Goal: Task Accomplishment & Management: Manage account settings

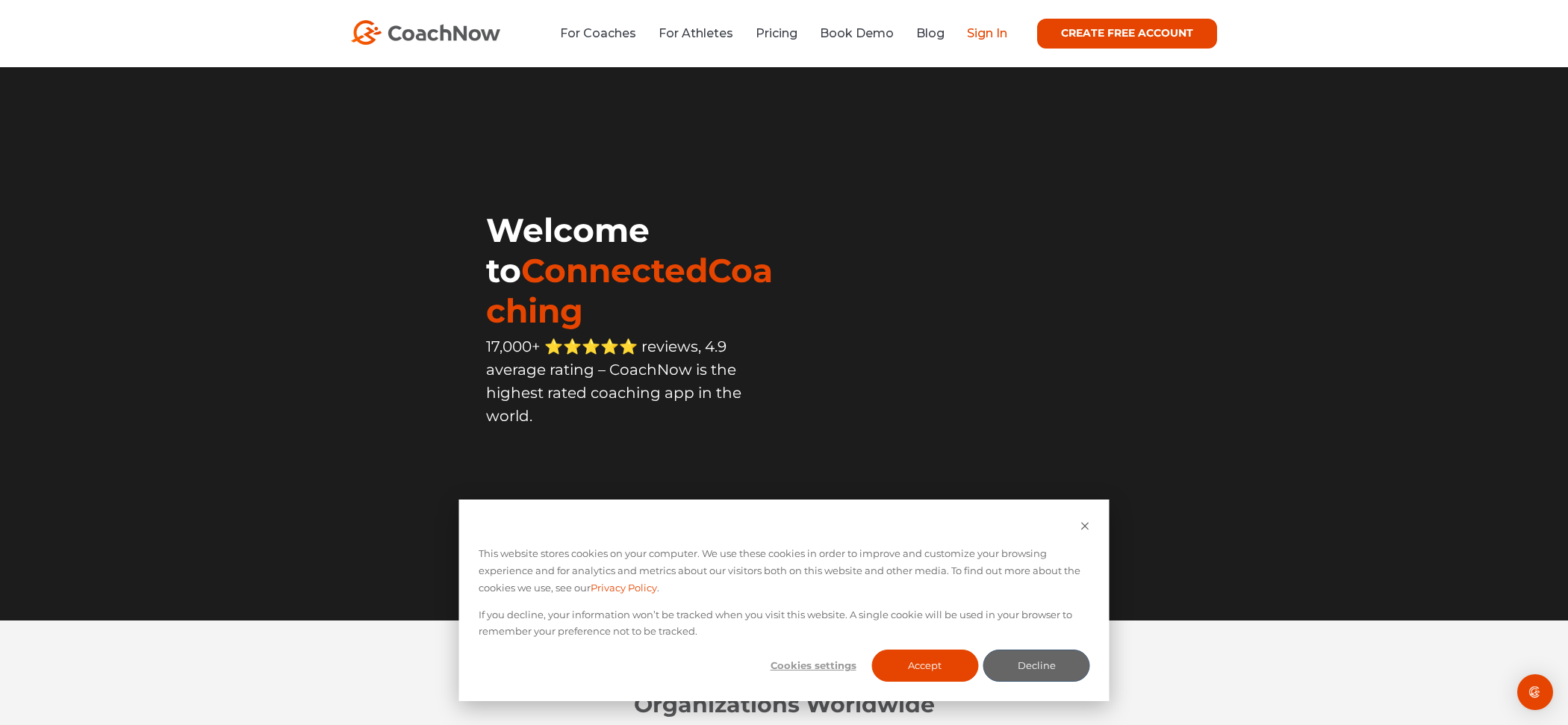
click at [980, 29] on link "Sign In" at bounding box center [987, 33] width 41 height 14
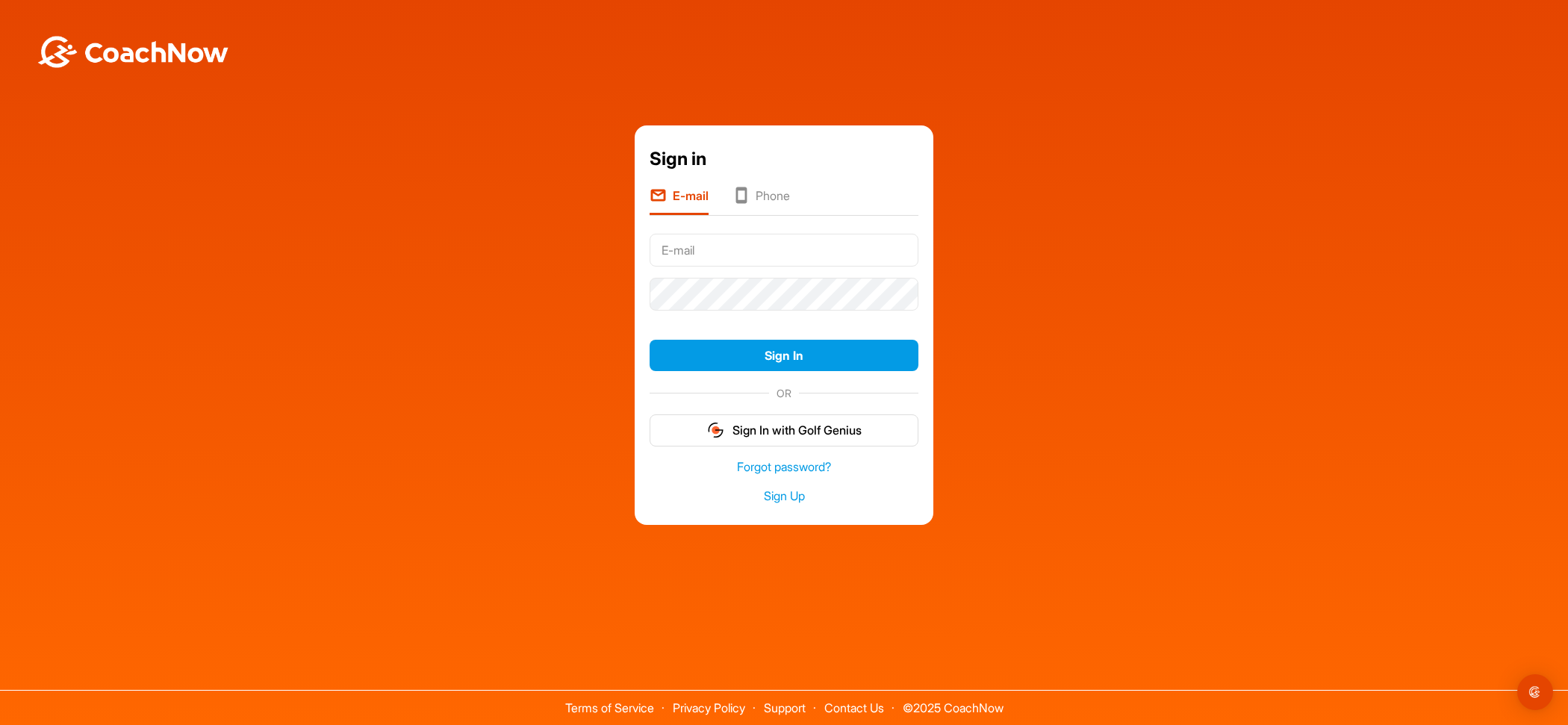
type input "bullitt5135@gmail.com"
click at [714, 252] on input "bullitt5135@gmail.com" at bounding box center [784, 250] width 268 height 33
click at [1044, 276] on div "Sign in E-mail Phone bullitt5135@gmail.com Sign In OR Sign In with Golf Genius …" at bounding box center [784, 326] width 1553 height 400
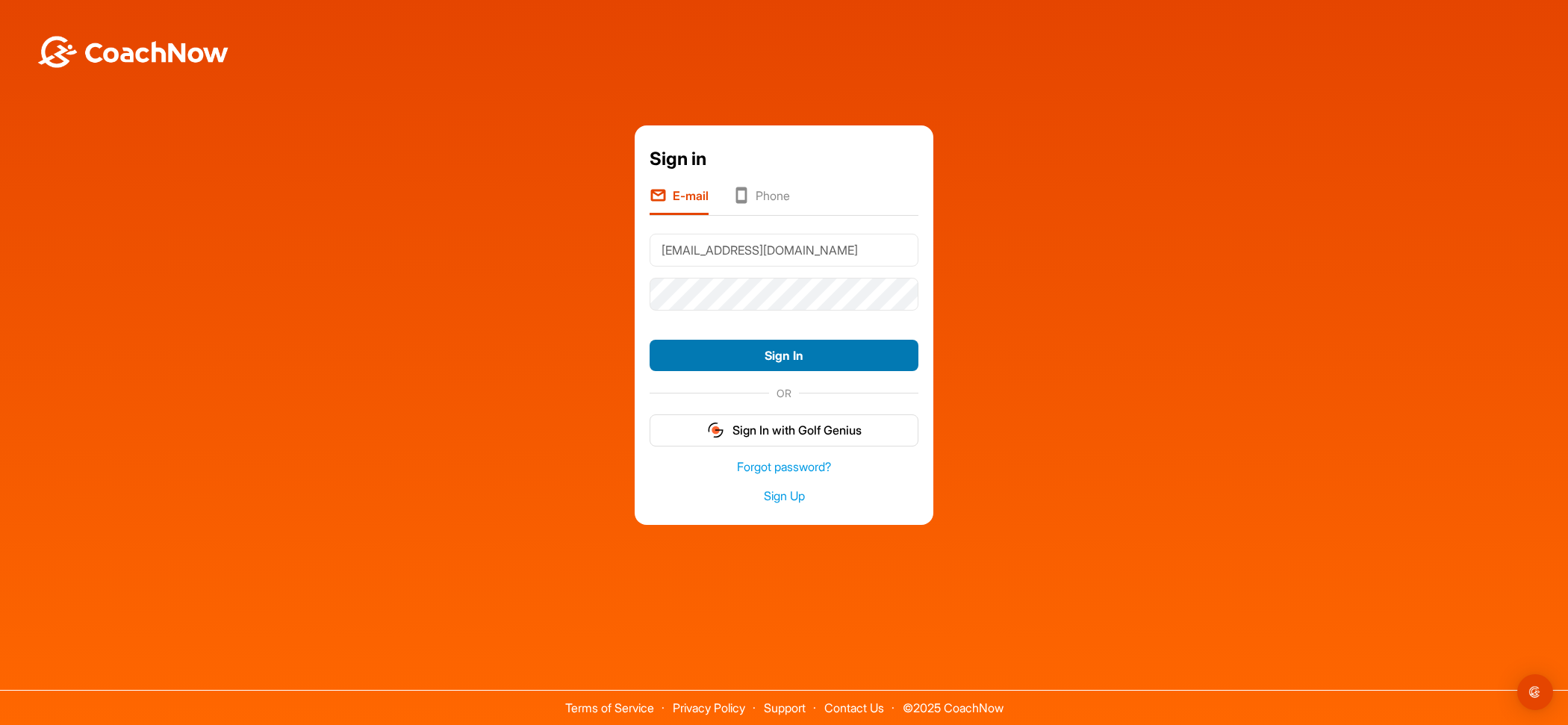
click at [840, 357] on button "Sign In" at bounding box center [784, 356] width 268 height 32
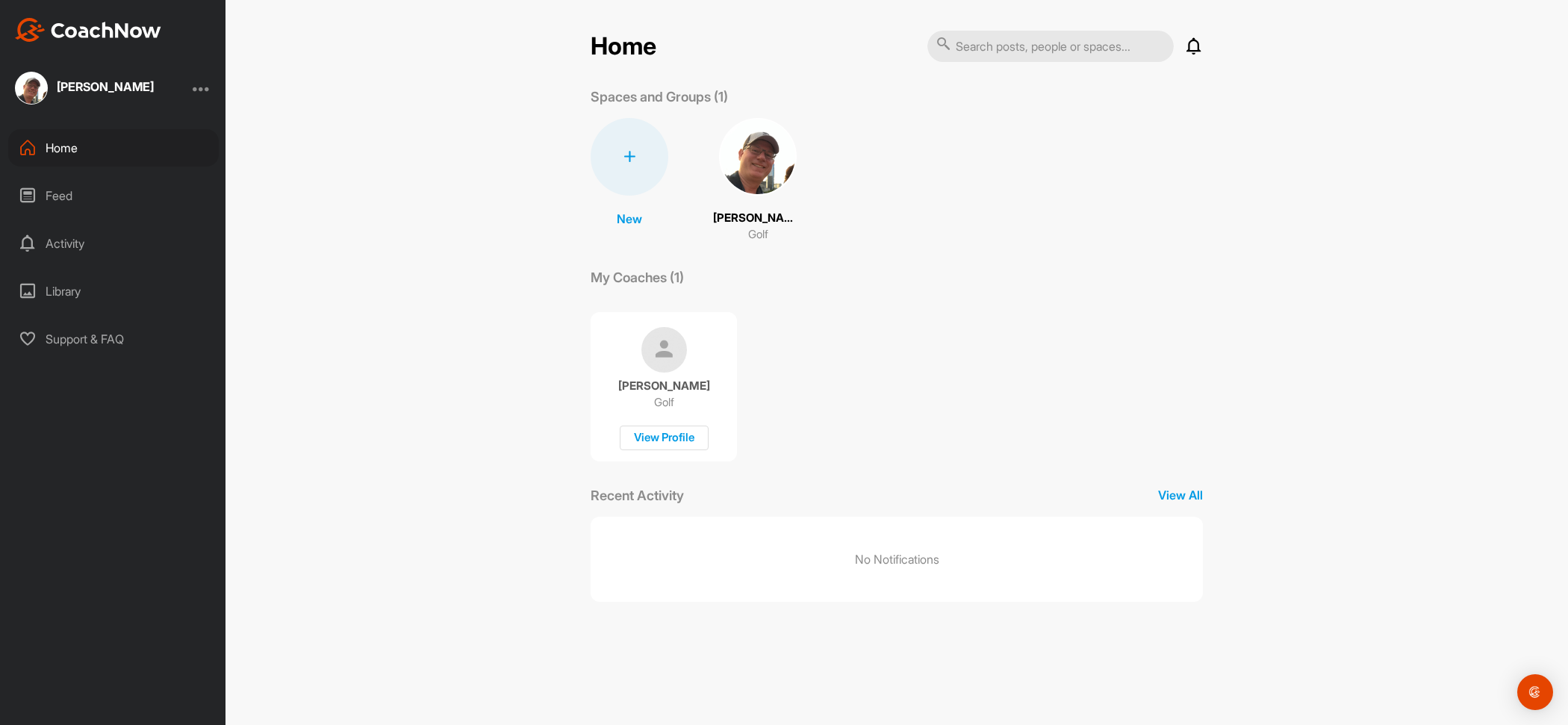
click at [201, 86] on div at bounding box center [202, 88] width 18 height 18
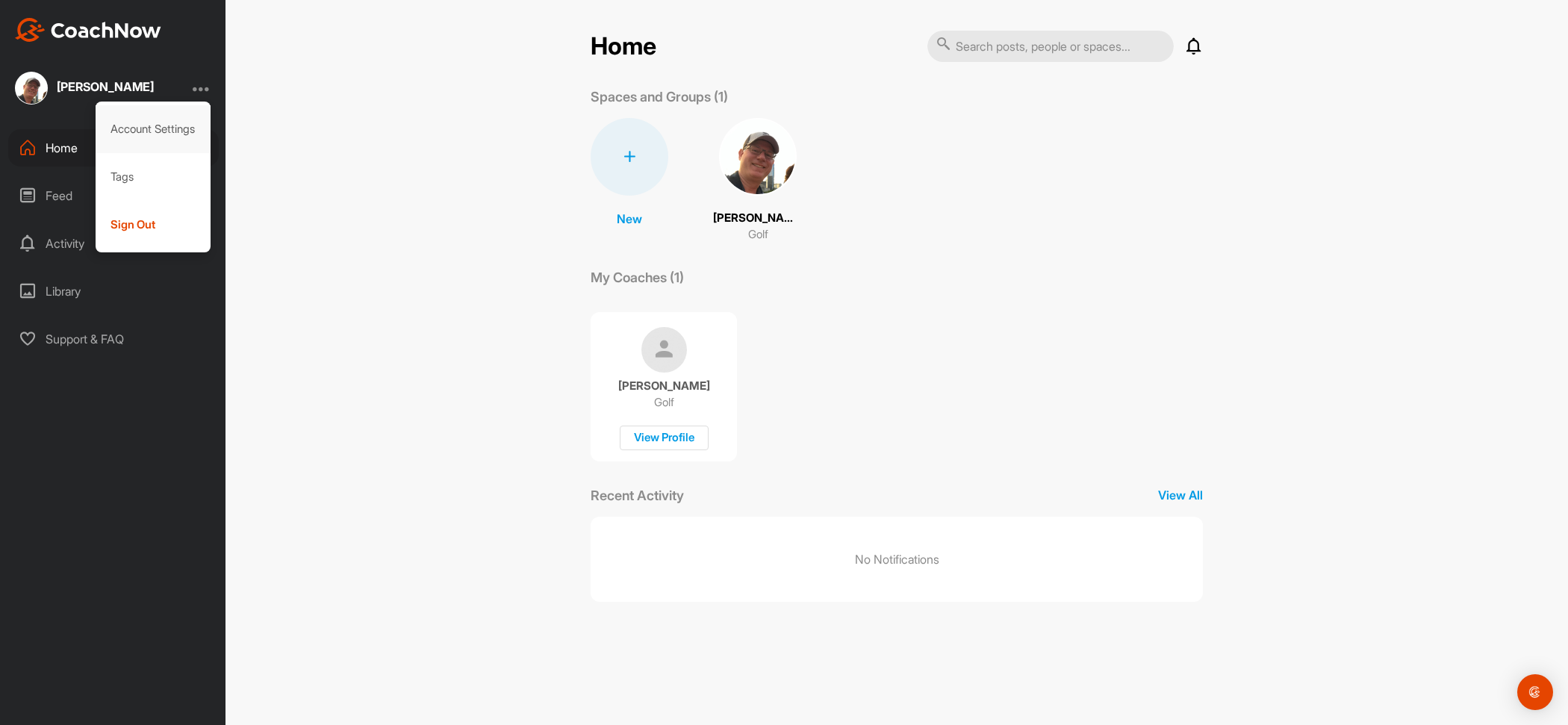
click at [165, 128] on div "Account Settings" at bounding box center [153, 129] width 116 height 48
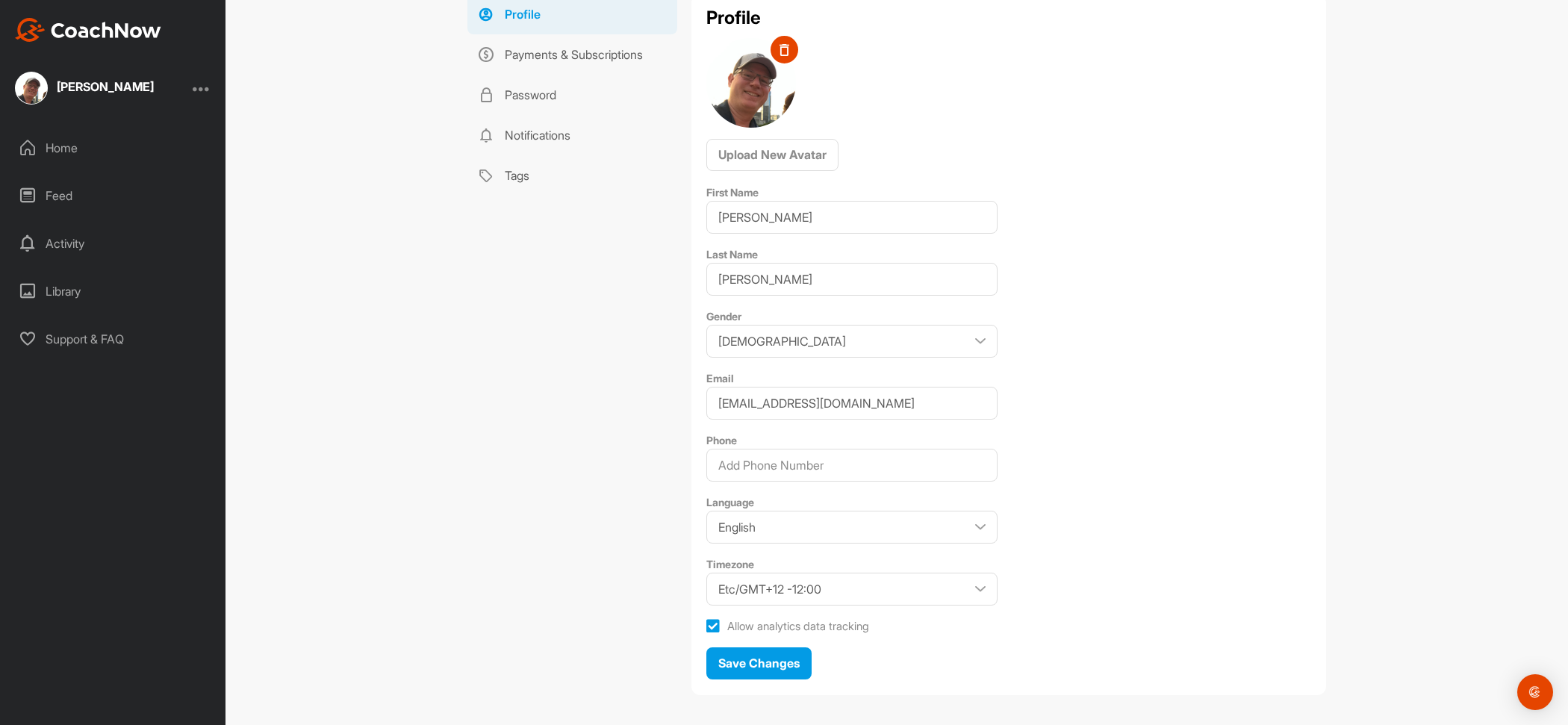
scroll to position [132, 0]
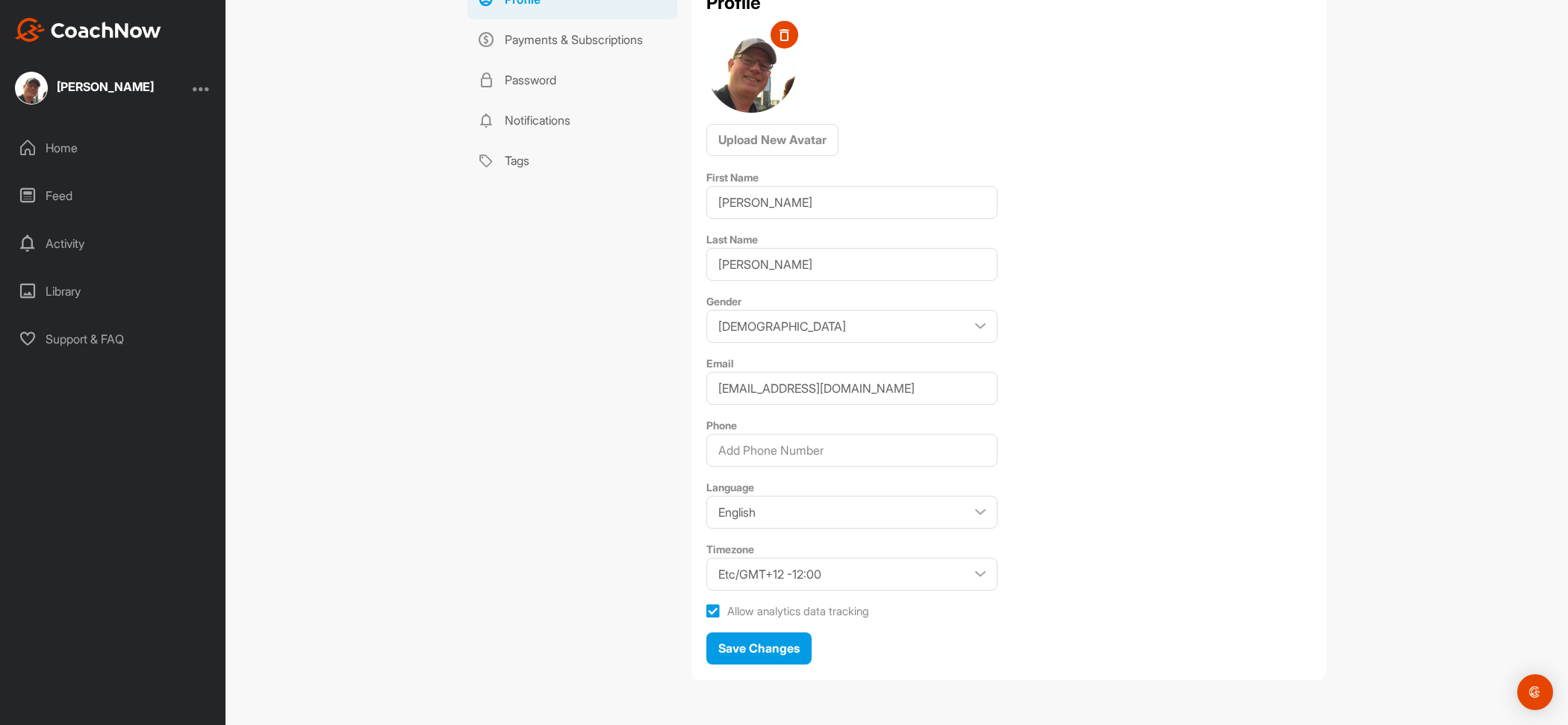
click at [713, 610] on icon at bounding box center [713, 611] width 14 height 15
click at [713, 610] on input "Allow analytics data tracking" at bounding box center [711, 606] width 10 height 10
checkbox input "false"
click at [768, 651] on span "Save Changes" at bounding box center [759, 648] width 81 height 15
click at [114, 336] on div "Support & FAQ" at bounding box center [114, 339] width 211 height 38
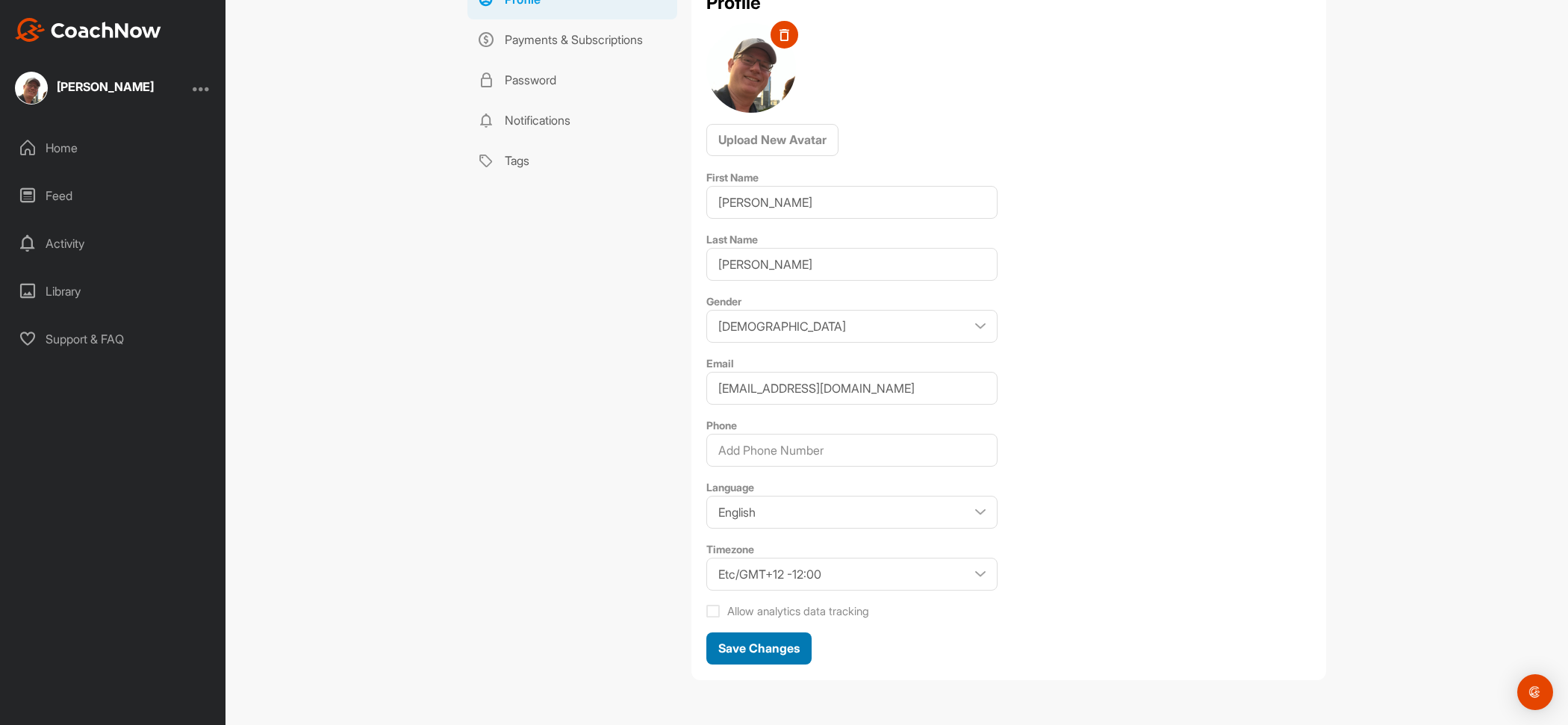
click at [791, 647] on span "Save Changes" at bounding box center [759, 648] width 81 height 15
click at [88, 34] on img at bounding box center [88, 30] width 147 height 24
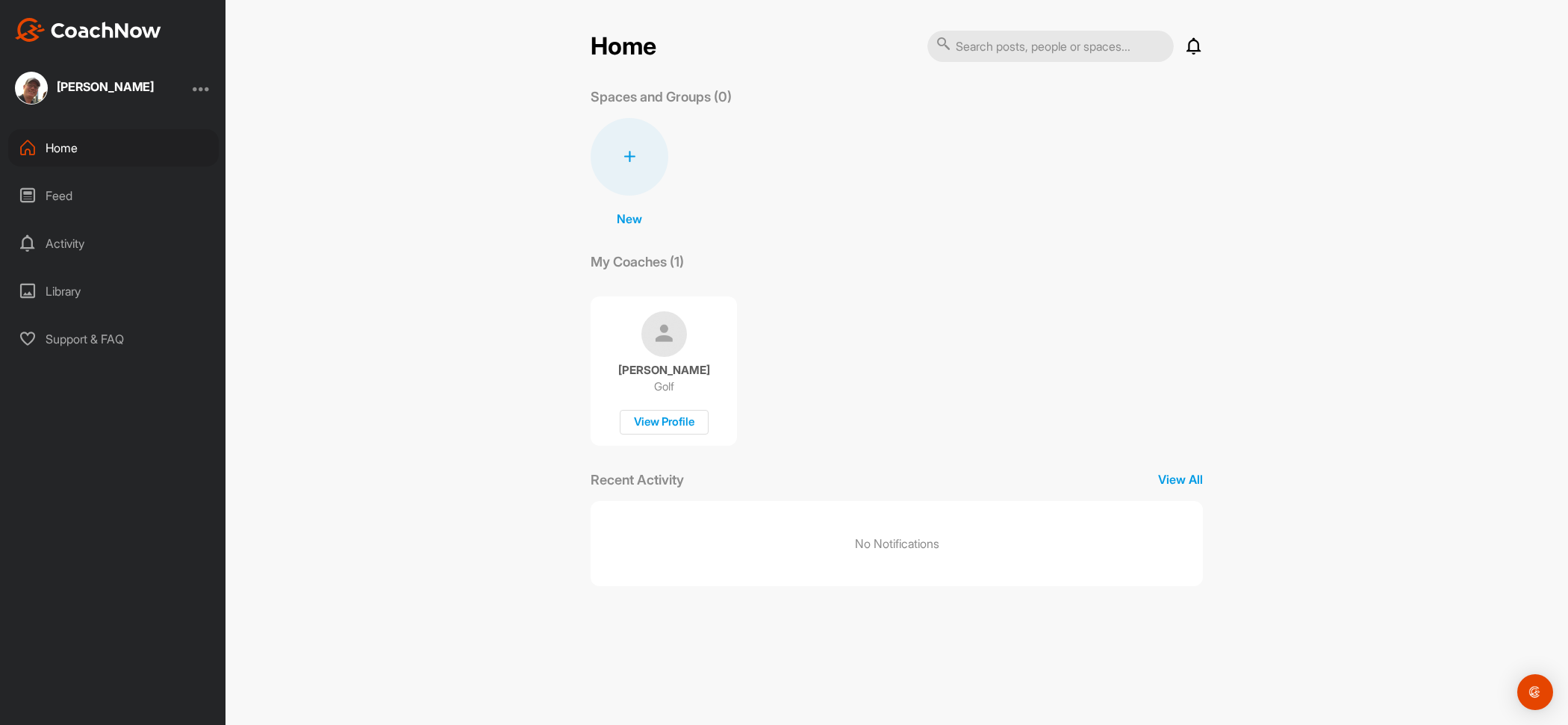
click at [197, 89] on div at bounding box center [202, 88] width 18 height 18
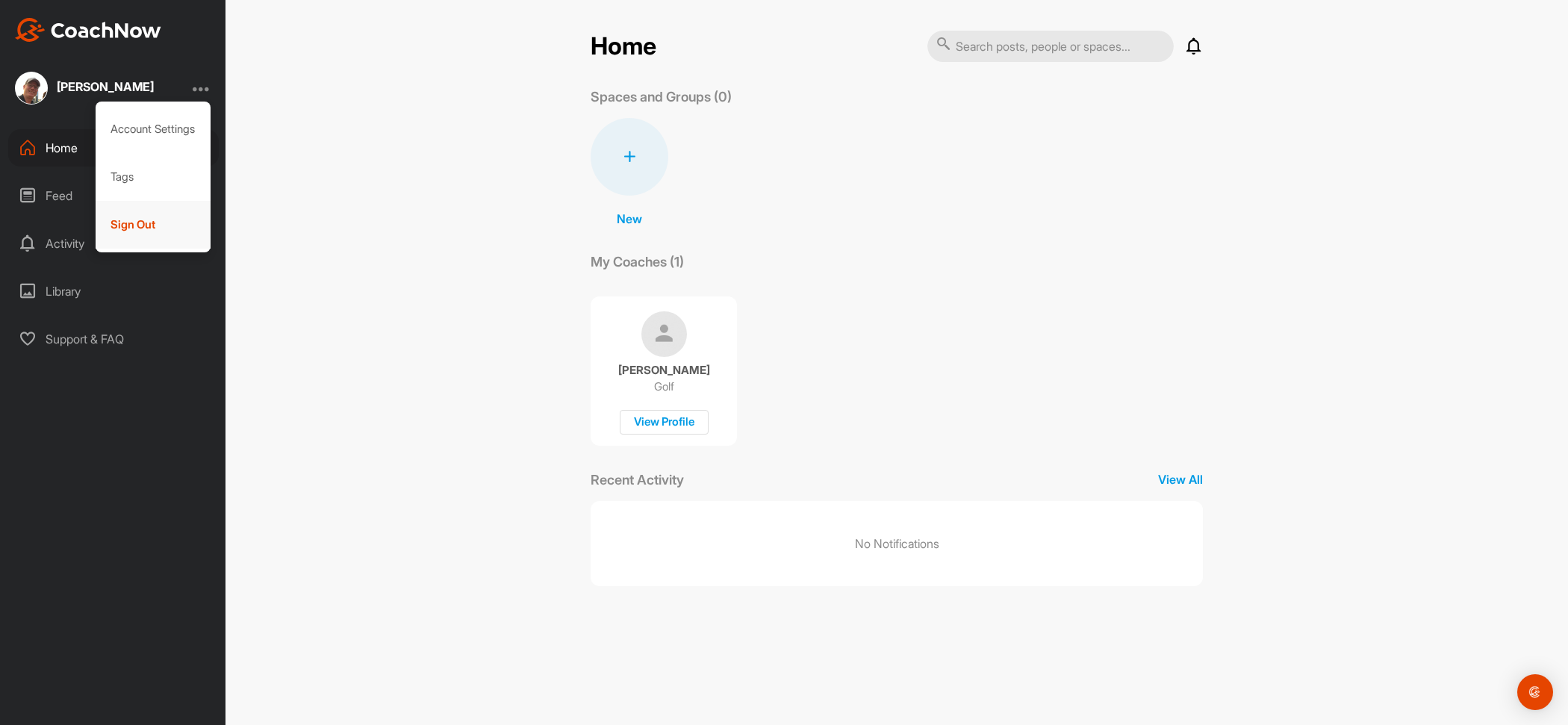
click at [152, 226] on div "Sign Out" at bounding box center [153, 225] width 116 height 48
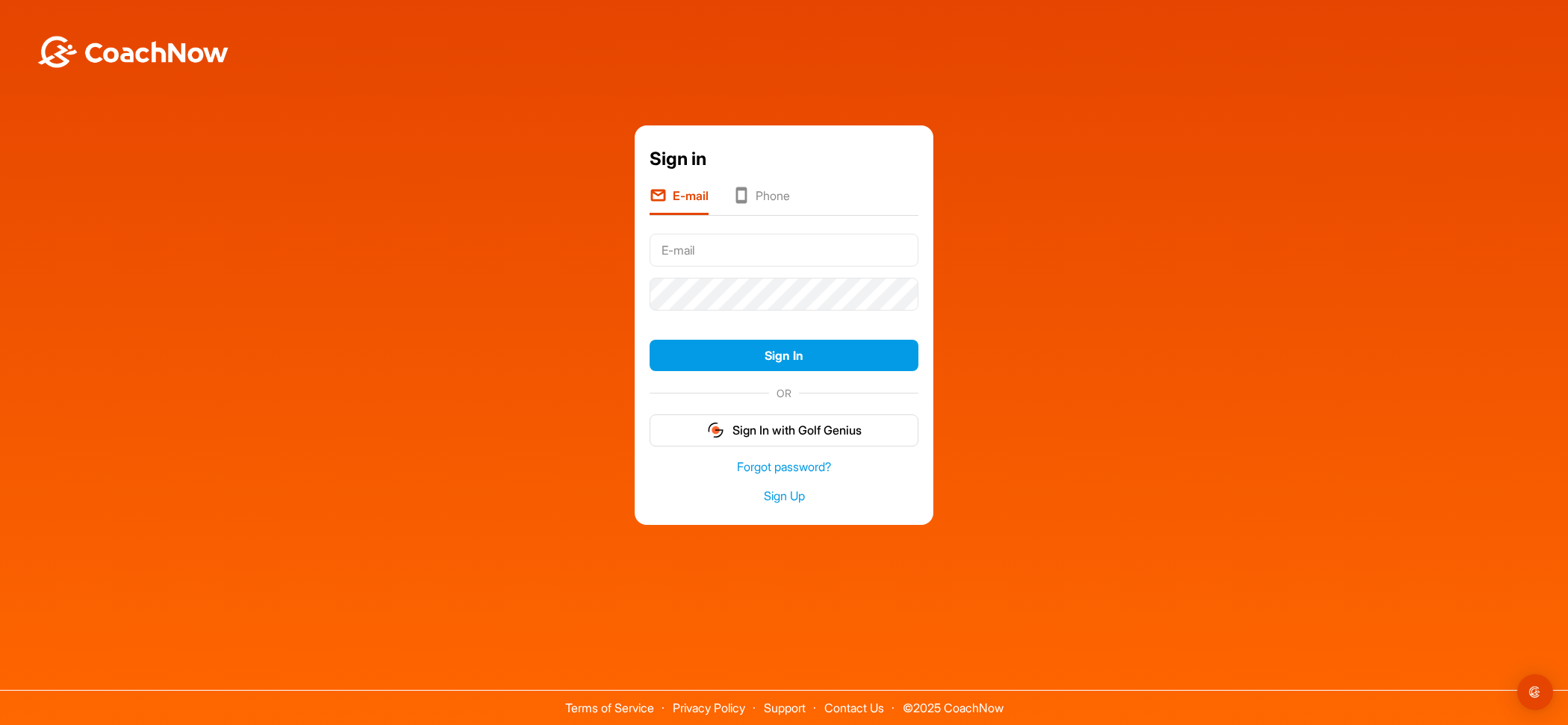
type input "bullitt5135@gmail.com"
